Goal: Transaction & Acquisition: Purchase product/service

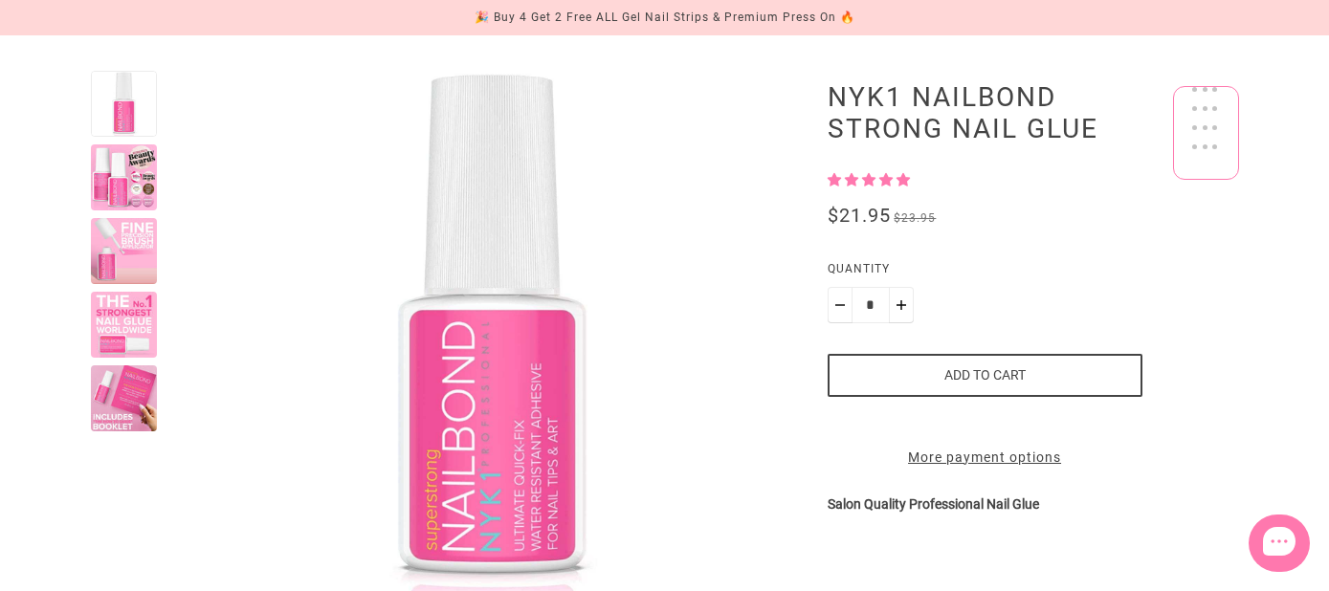
scroll to position [193, 0]
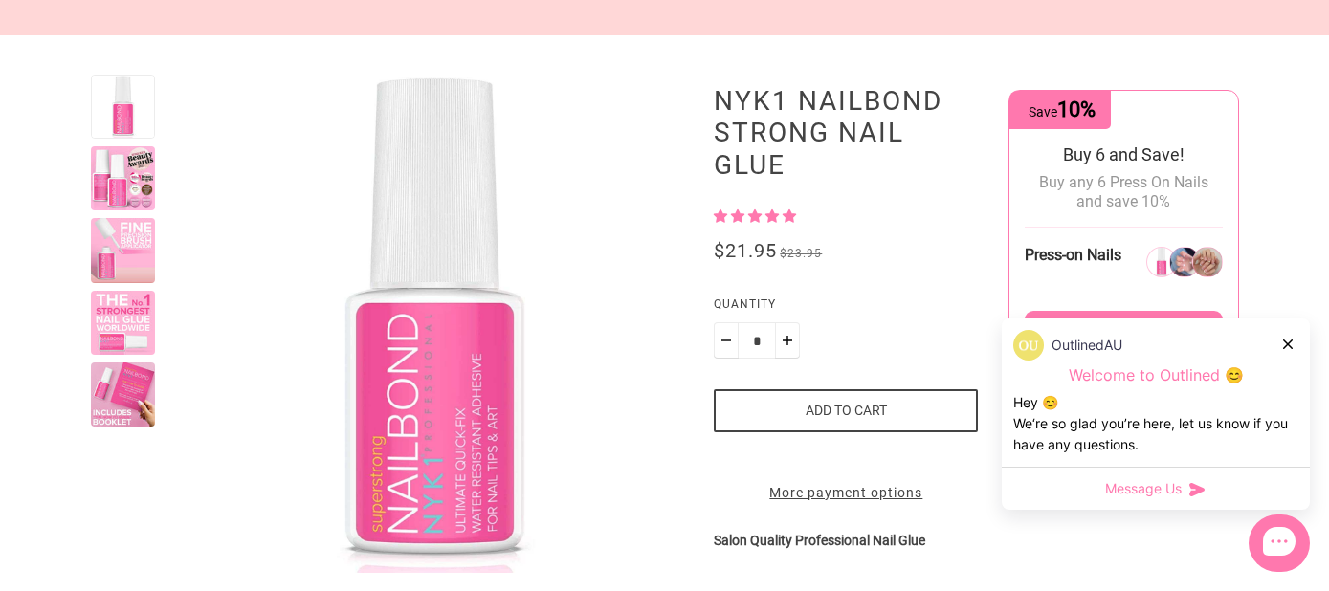
click at [869, 400] on button "Add to cart" at bounding box center [846, 410] width 264 height 43
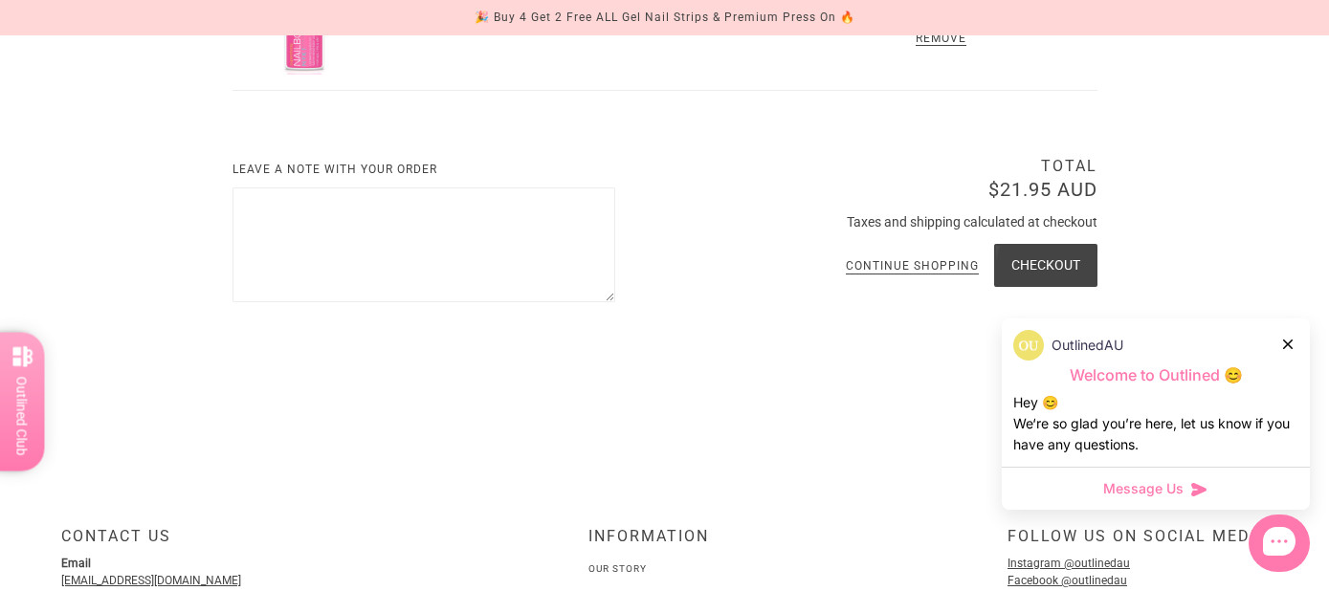
scroll to position [498, 0]
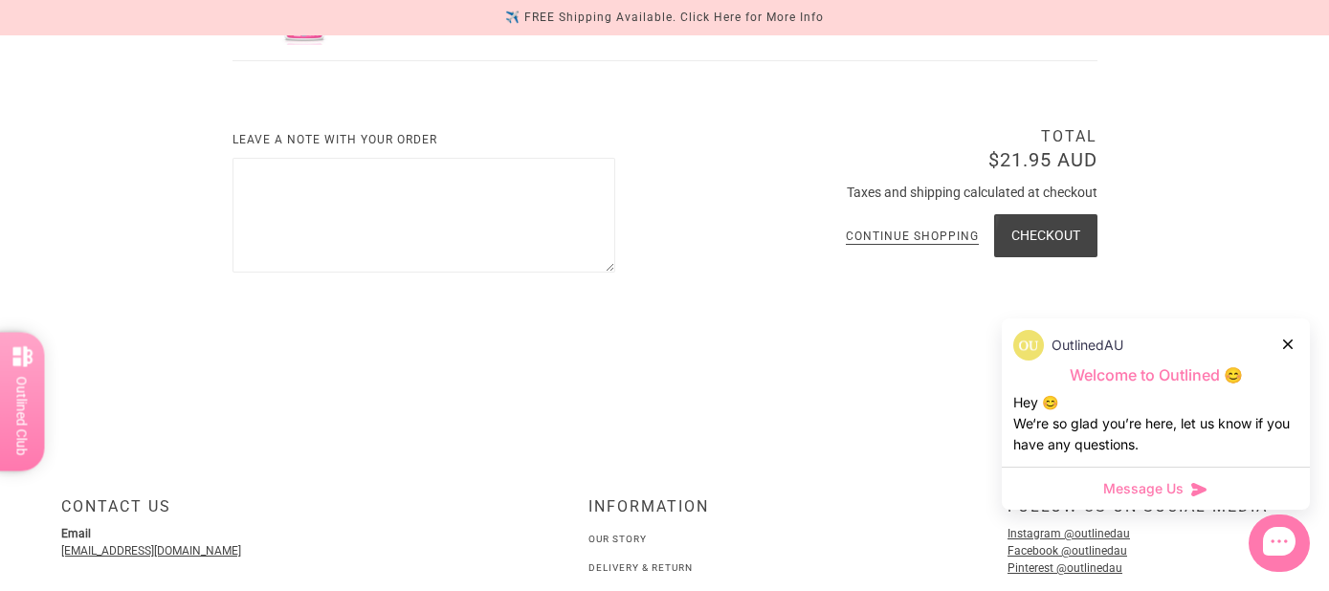
click at [1286, 343] on icon at bounding box center [1288, 345] width 10 height 10
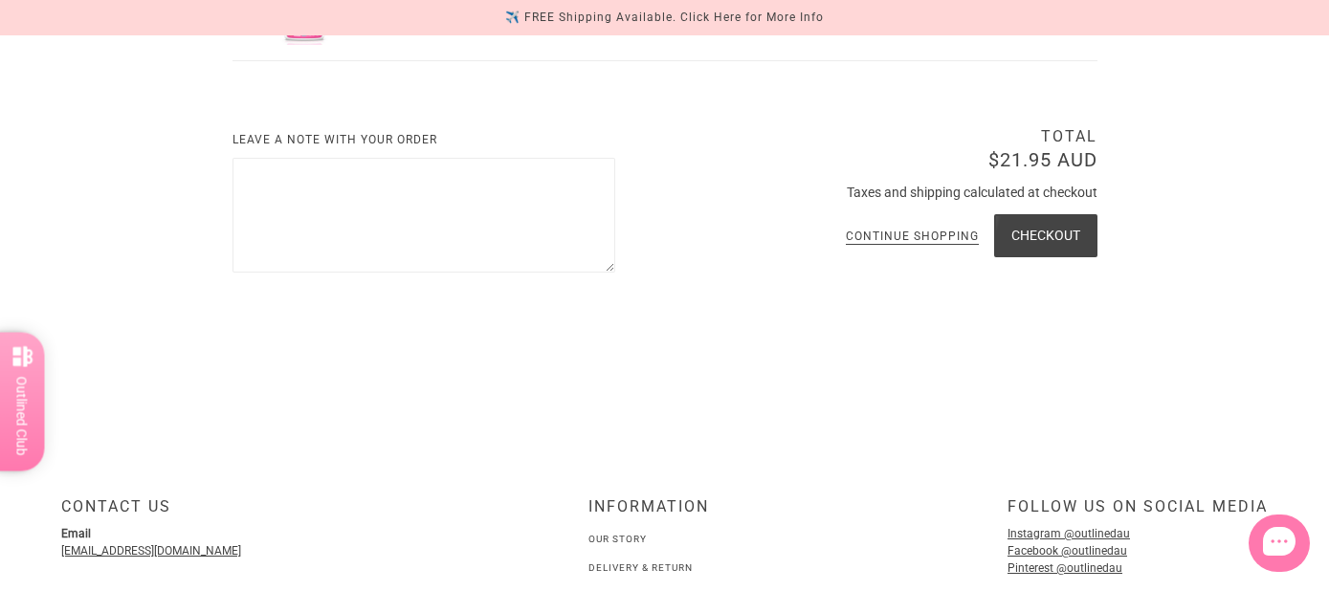
click at [1024, 229] on button "Checkout" at bounding box center [1045, 235] width 103 height 43
